Goal: Information Seeking & Learning: Learn about a topic

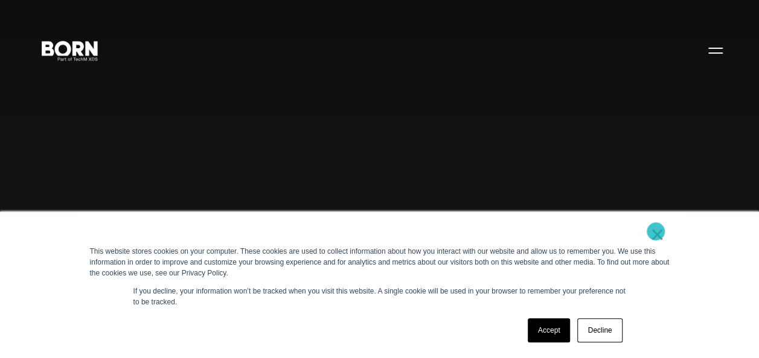
click at [655, 232] on link "×" at bounding box center [657, 234] width 14 height 11
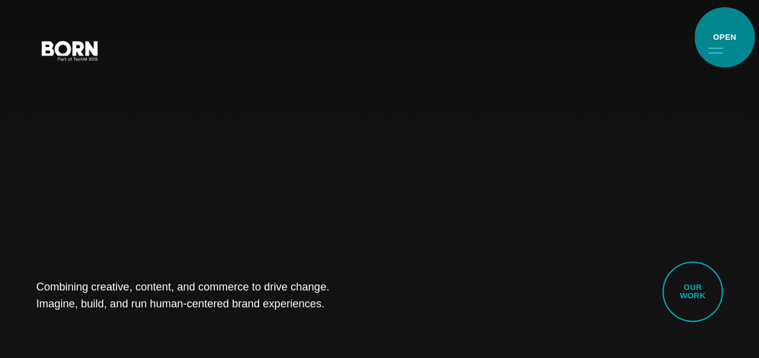
click at [724, 36] on div "Combining creative, content, and commerce to drive change. Imagine, build, and …" at bounding box center [379, 179] width 759 height 358
click at [716, 49] on button "Primary Menu" at bounding box center [715, 49] width 29 height 25
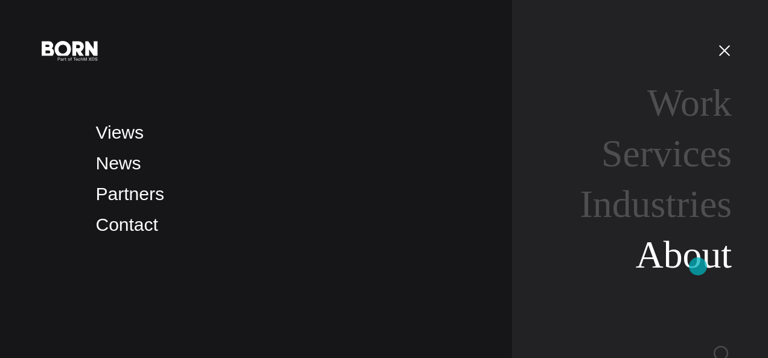
click at [698, 267] on link "About" at bounding box center [683, 255] width 96 height 43
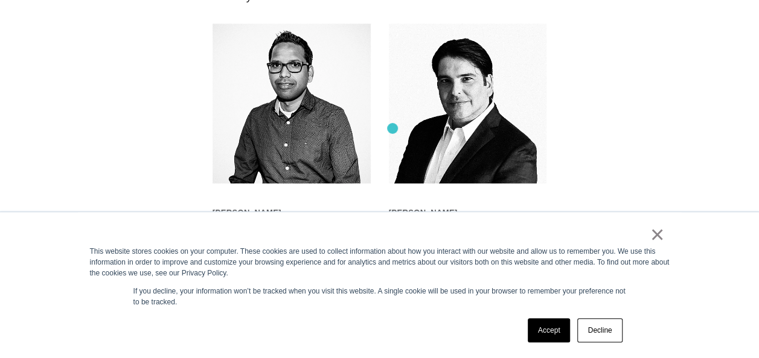
scroll to position [3017, 0]
